Goal: Transaction & Acquisition: Book appointment/travel/reservation

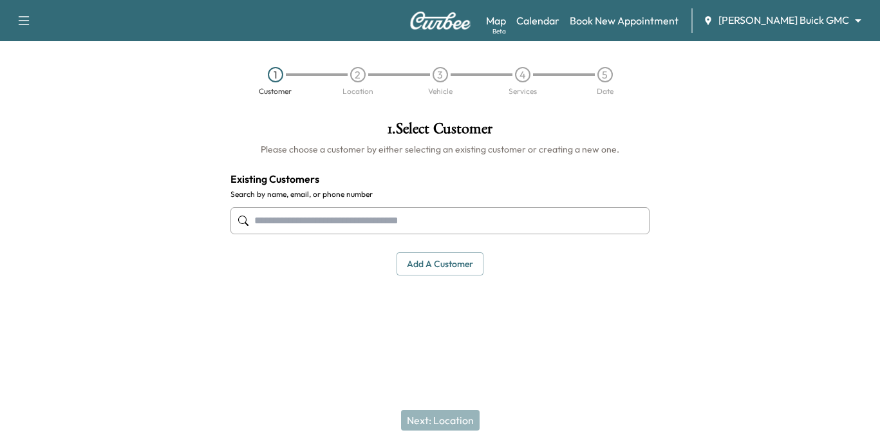
click at [285, 216] on input "text" at bounding box center [441, 220] width 420 height 27
drag, startPoint x: 361, startPoint y: 220, endPoint x: 467, endPoint y: 303, distance: 134.9
click at [361, 220] on input "text" at bounding box center [441, 220] width 420 height 27
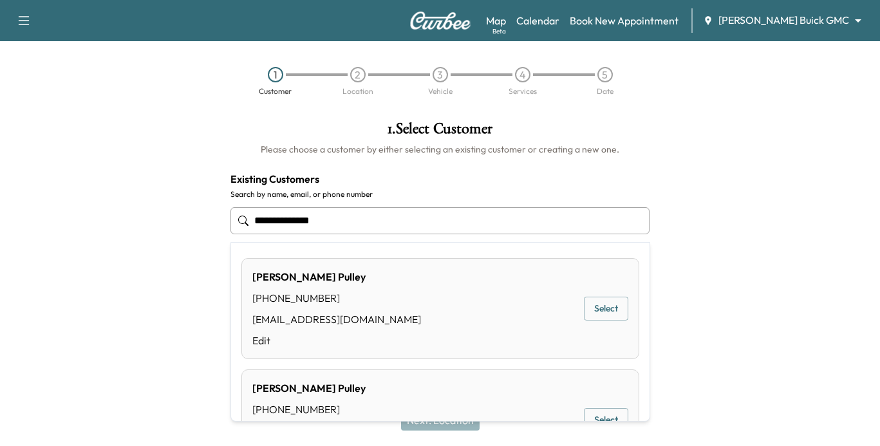
click at [587, 303] on button "Select" at bounding box center [606, 309] width 44 height 24
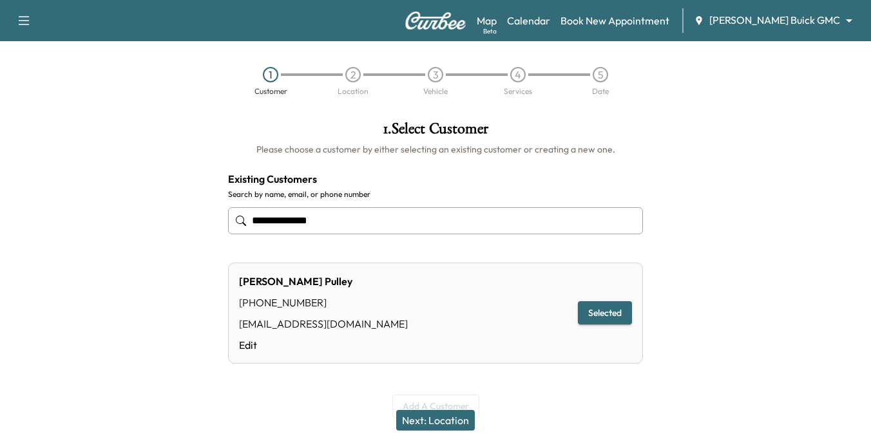
type input "**********"
click at [416, 413] on button "Next: Location" at bounding box center [435, 420] width 79 height 21
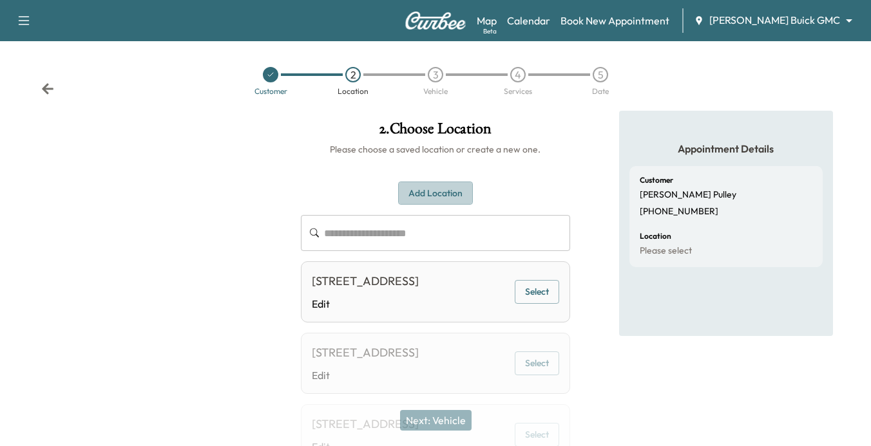
click at [433, 188] on button "Add Location" at bounding box center [435, 194] width 75 height 24
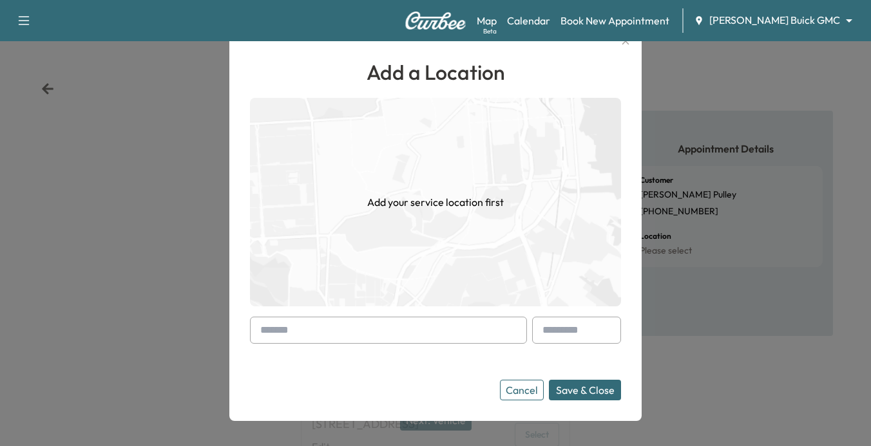
click at [335, 329] on input "text" at bounding box center [388, 330] width 277 height 27
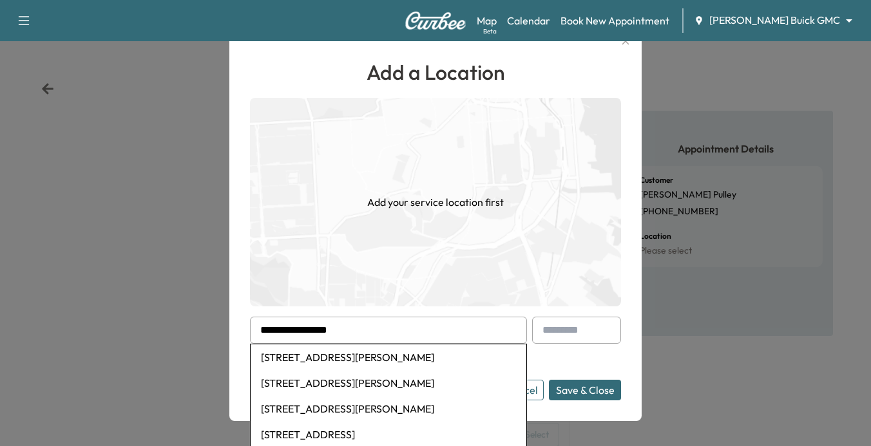
click at [335, 361] on li "[STREET_ADDRESS][PERSON_NAME]" at bounding box center [388, 357] width 276 height 26
type input "**********"
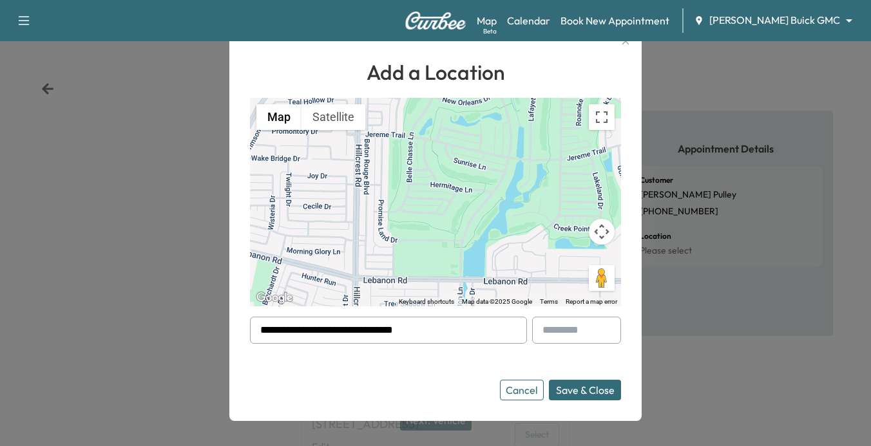
click at [596, 385] on button "Save & Close" at bounding box center [585, 390] width 72 height 21
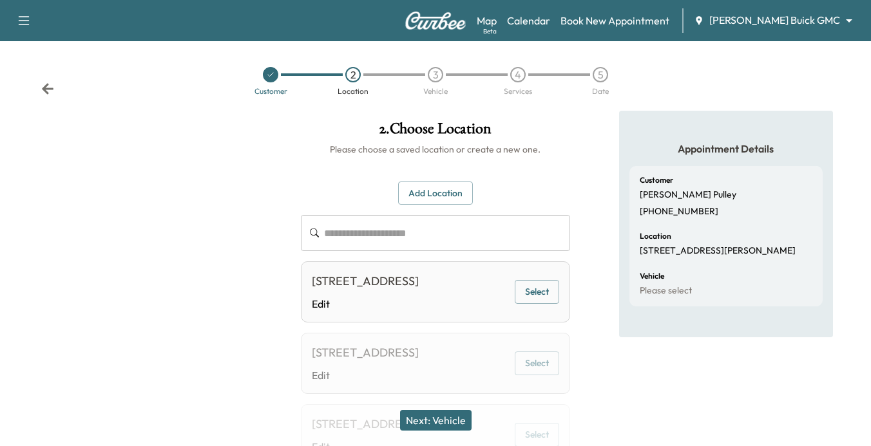
click at [453, 419] on button "Next: Vehicle" at bounding box center [435, 420] width 71 height 21
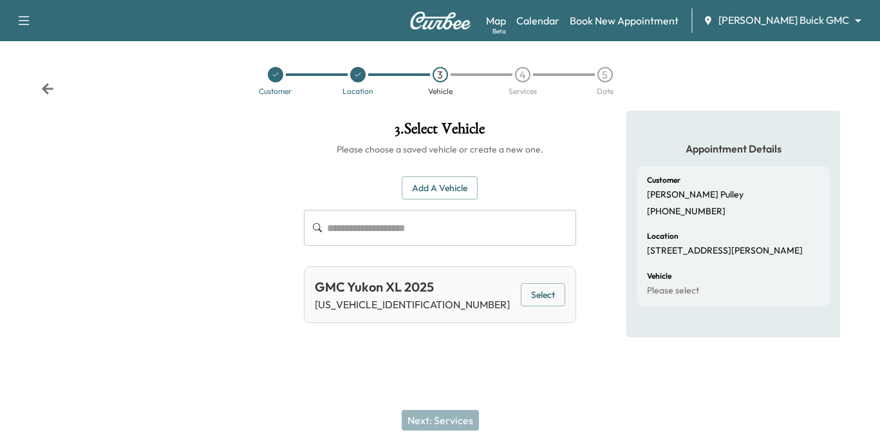
click at [562, 294] on button "Select" at bounding box center [543, 295] width 44 height 24
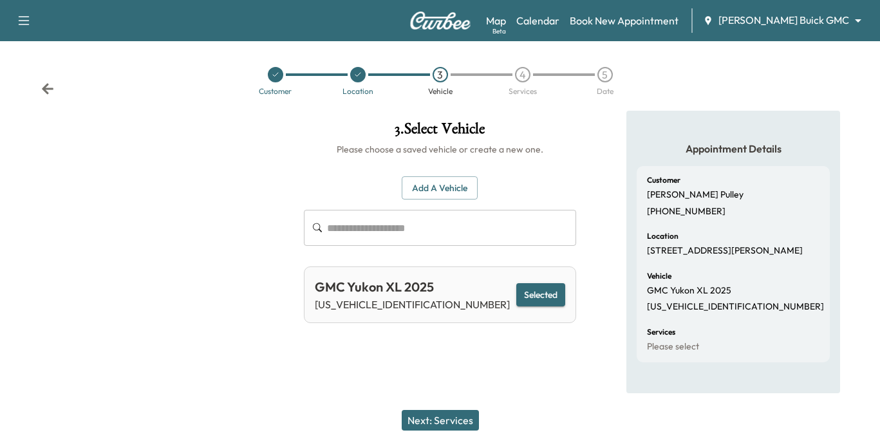
click at [441, 416] on button "Next: Services" at bounding box center [440, 420] width 77 height 21
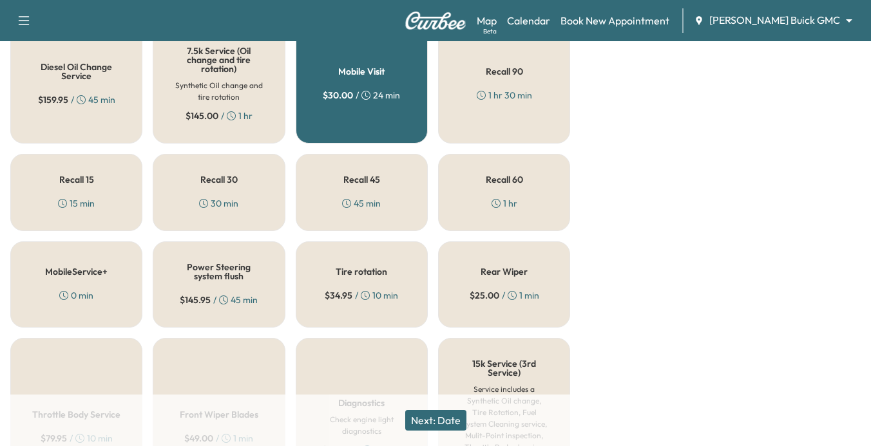
scroll to position [482, 0]
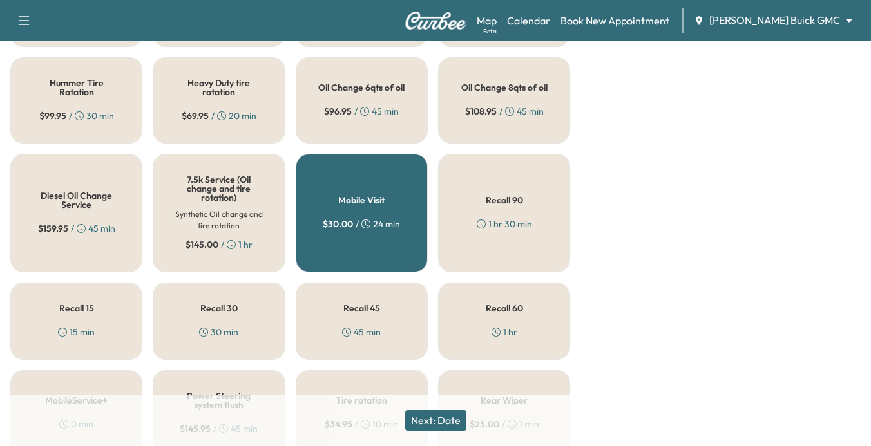
click at [225, 210] on h6 "Synthetic Oil change and tire rotation" at bounding box center [219, 220] width 90 height 23
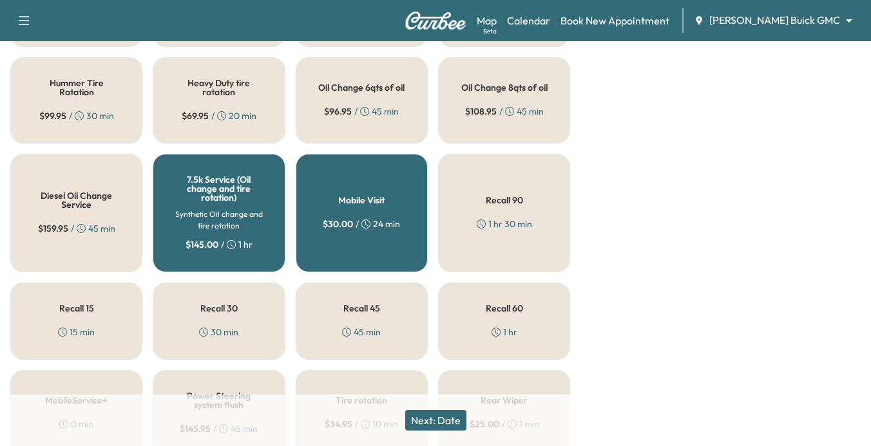
click at [438, 417] on button "Next: Date" at bounding box center [435, 420] width 61 height 21
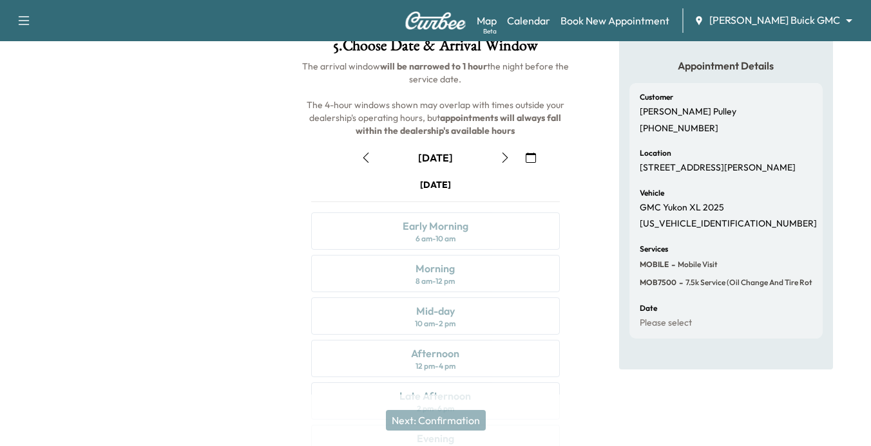
scroll to position [70, 0]
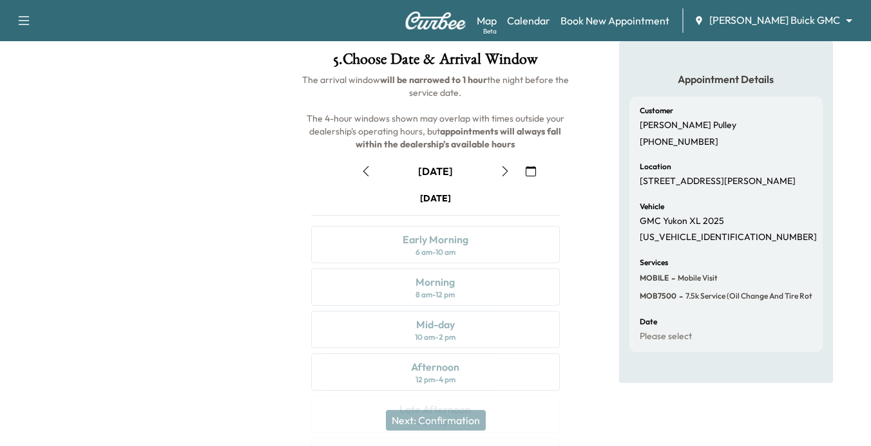
click at [507, 172] on icon "button" at bounding box center [505, 171] width 10 height 10
click at [505, 172] on icon "button" at bounding box center [505, 171] width 10 height 10
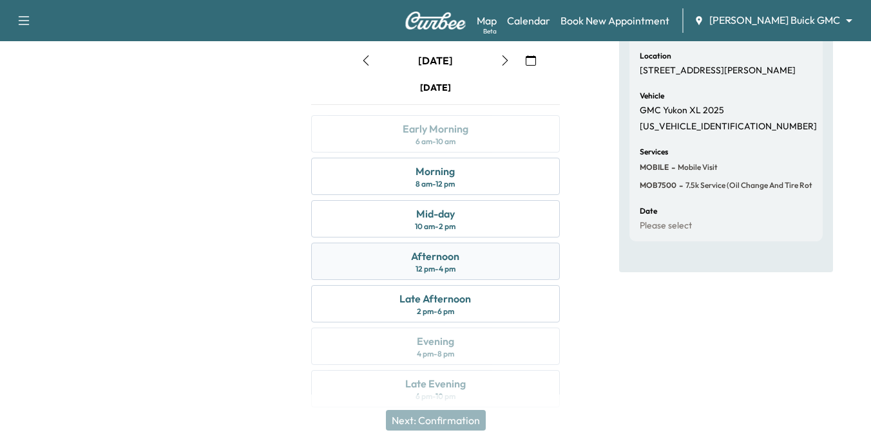
scroll to position [198, 0]
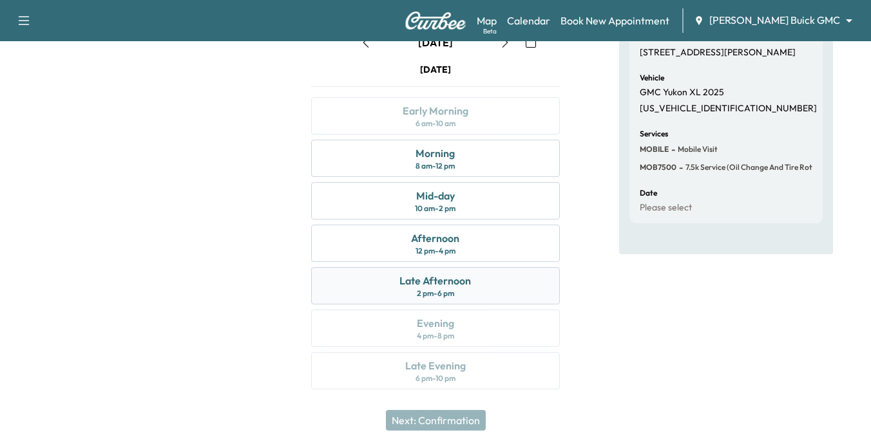
click at [435, 287] on div "Late Afternoon" at bounding box center [434, 280] width 71 height 15
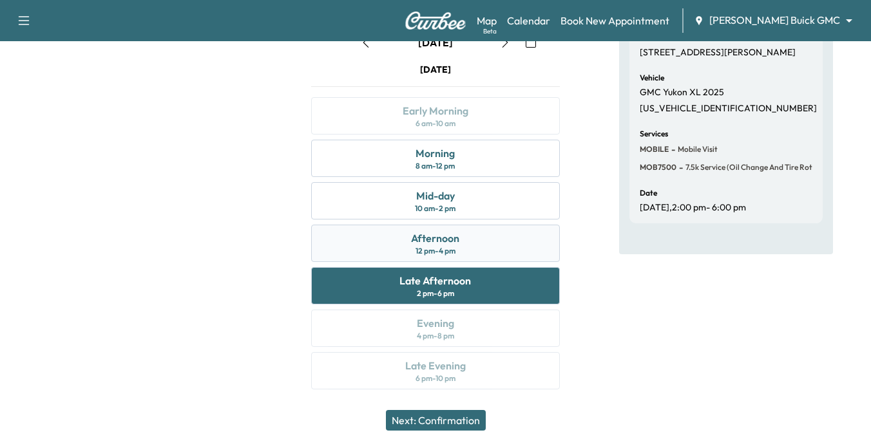
click at [418, 246] on div "12 pm - 4 pm" at bounding box center [435, 251] width 40 height 10
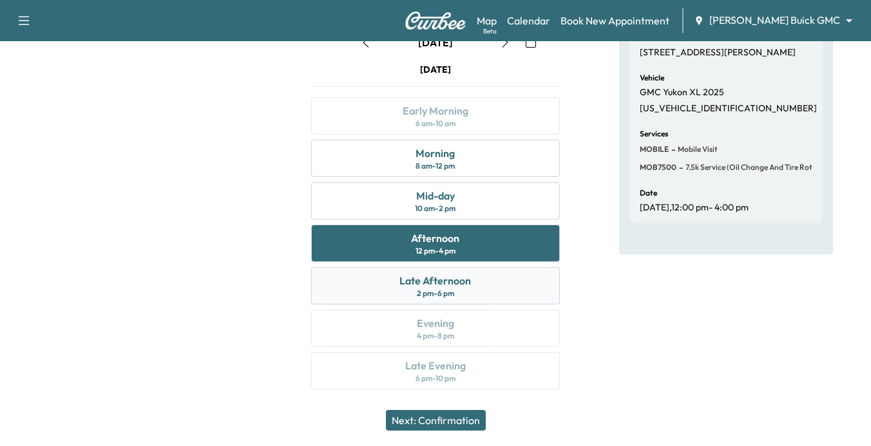
click at [423, 285] on div "Late Afternoon" at bounding box center [434, 280] width 71 height 15
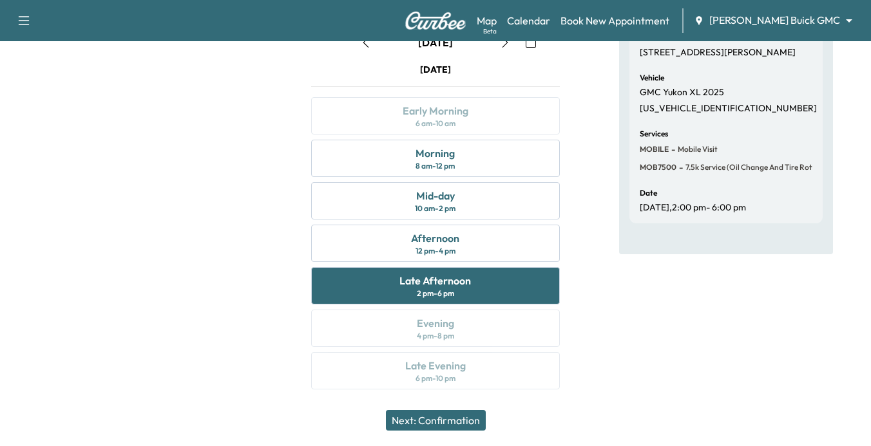
click at [447, 422] on button "Next: Confirmation" at bounding box center [436, 420] width 100 height 21
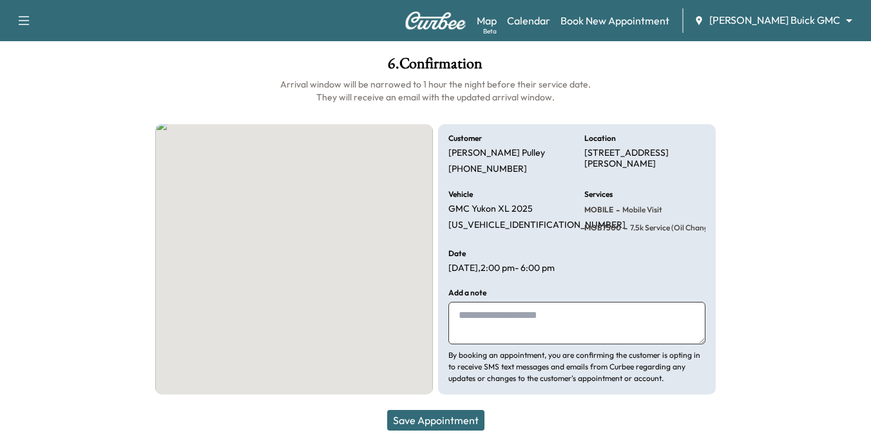
scroll to position [77, 0]
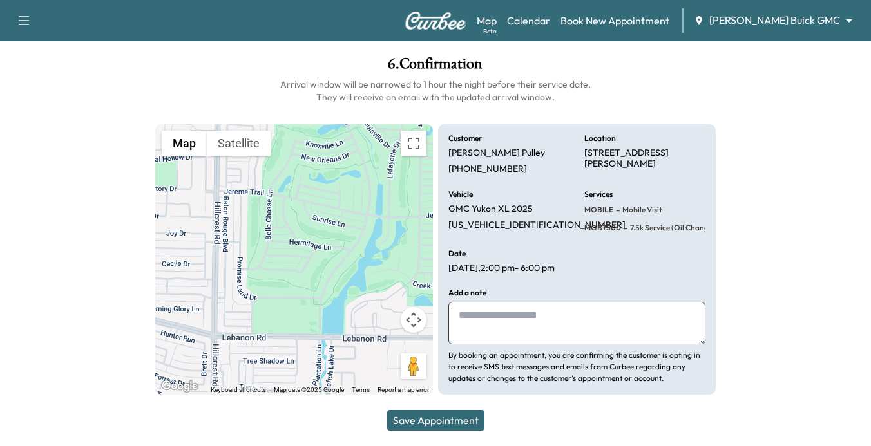
click at [443, 419] on button "Save Appointment" at bounding box center [435, 420] width 97 height 21
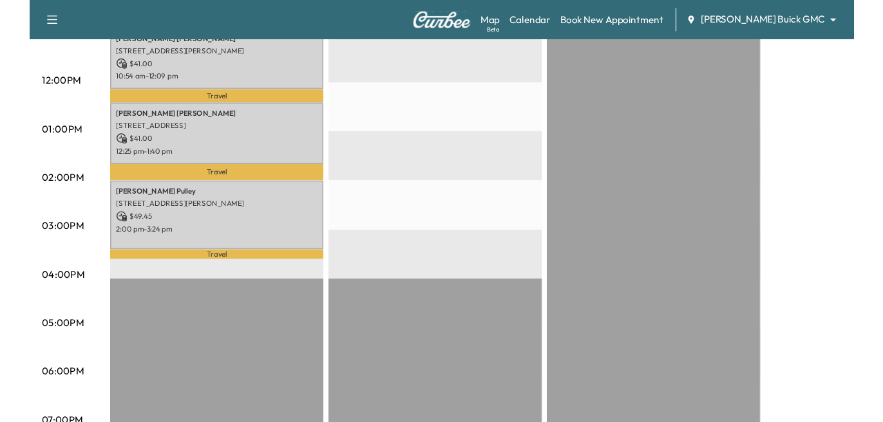
scroll to position [507, 0]
